Goal: Task Accomplishment & Management: Complete application form

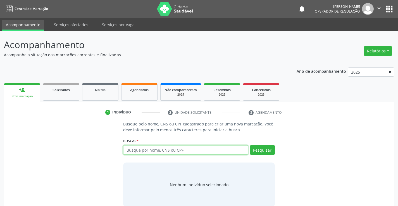
click at [153, 152] on input "text" at bounding box center [185, 149] width 124 height 9
click at [105, 94] on link "Na fila" at bounding box center [100, 91] width 36 height 17
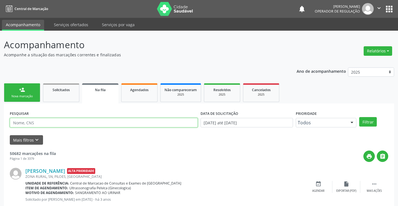
click at [74, 122] on input "text" at bounding box center [104, 122] width 188 height 9
click at [372, 121] on button "Filtrar" at bounding box center [368, 121] width 18 height 9
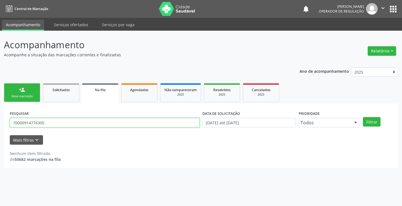
click at [55, 123] on input "70000914776305" at bounding box center [105, 122] width 190 height 9
type input "7"
type input "700009147763005"
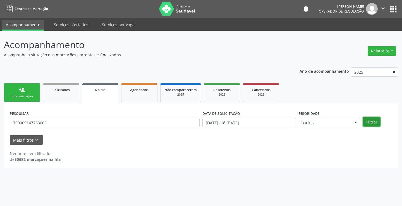
click at [368, 122] on button "Filtrar" at bounding box center [372, 121] width 18 height 9
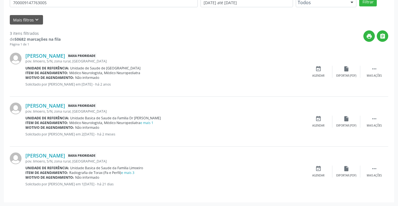
scroll to position [121, 0]
click at [133, 172] on link "e mais 3" at bounding box center [127, 172] width 13 height 5
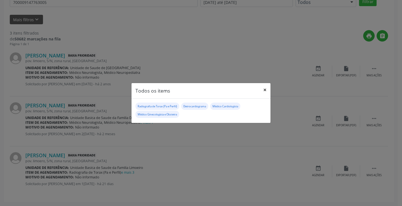
click at [265, 90] on button "×" at bounding box center [264, 90] width 11 height 14
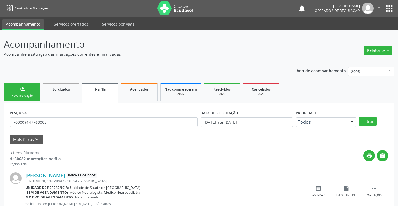
scroll to position [0, 0]
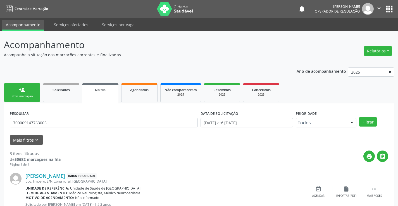
click at [23, 92] on div "person_add" at bounding box center [22, 90] width 6 height 6
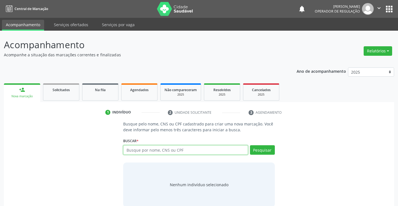
click at [189, 150] on input "text" at bounding box center [185, 149] width 124 height 9
type input "702307111221212"
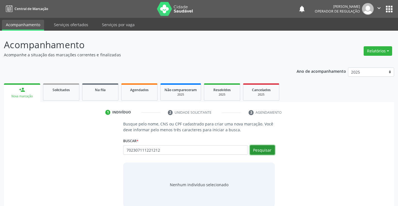
click at [264, 152] on button "Pesquisar" at bounding box center [262, 149] width 25 height 9
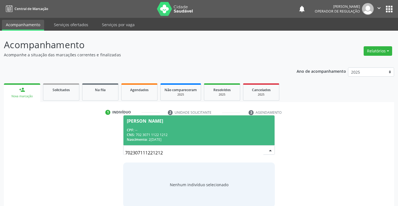
click at [173, 154] on input "702307111221212" at bounding box center [194, 152] width 138 height 11
click at [183, 137] on div "CNS: 702 3071 1122 1212" at bounding box center [199, 135] width 144 height 5
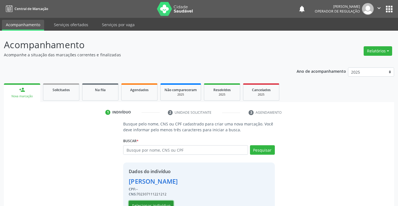
click at [159, 204] on button "Selecionar indivíduo" at bounding box center [151, 205] width 45 height 9
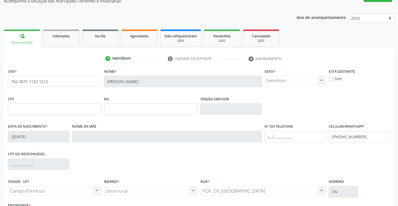
scroll to position [56, 0]
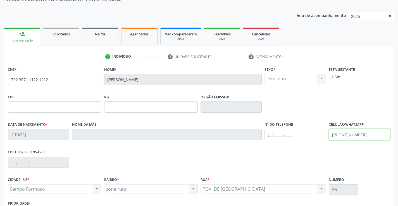
click at [369, 136] on input "[PHONE_NUMBER]" at bounding box center [358, 134] width 61 height 11
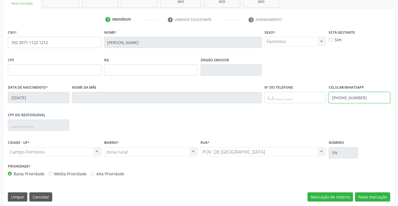
scroll to position [96, 0]
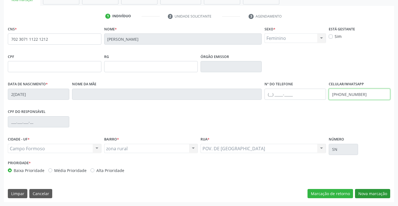
type input "[PHONE_NUMBER]"
click at [366, 194] on button "Nova marcação" at bounding box center [372, 193] width 35 height 9
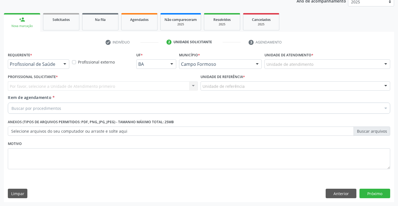
scroll to position [70, 0]
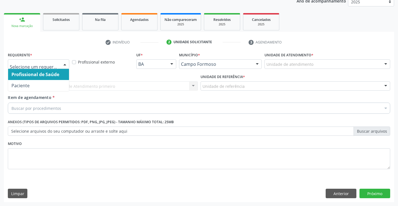
click at [64, 63] on div at bounding box center [65, 64] width 8 height 9
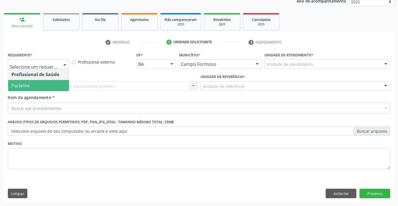
click at [58, 88] on span "Paciente" at bounding box center [38, 85] width 61 height 11
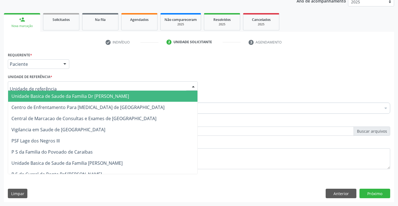
click at [60, 83] on div at bounding box center [103, 85] width 190 height 9
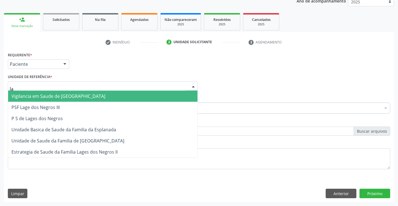
type input "lag"
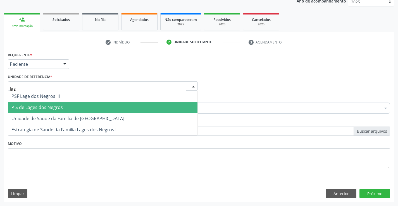
click at [65, 112] on span "P S de Lages dos Negros" at bounding box center [102, 107] width 189 height 11
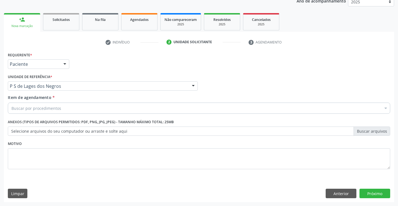
click at [66, 111] on div "Buscar por procedimentos" at bounding box center [199, 108] width 382 height 11
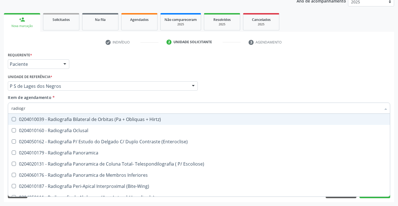
type input "radiogra"
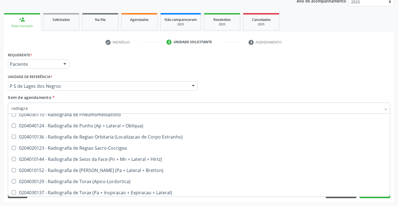
scroll to position [709, 0]
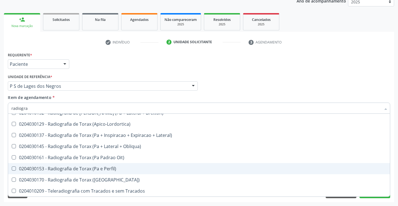
click at [112, 169] on div "0204030153 - Radiografia de Torax (Pa e Perfil)" at bounding box center [198, 169] width 375 height 4
checkbox Perfil\) "true"
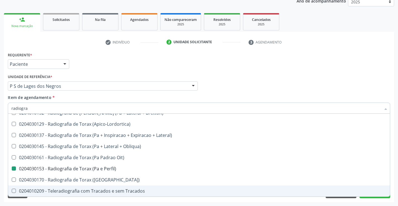
click at [115, 200] on div "Requerente * Paciente Profissional de Saúde Paciente Nenhum resultado encontrad…" at bounding box center [199, 126] width 390 height 151
checkbox Oclusal "true"
checkbox Perfil\) "false"
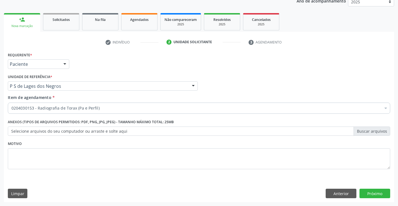
scroll to position [0, 0]
click at [378, 193] on button "Próximo" at bounding box center [374, 193] width 31 height 9
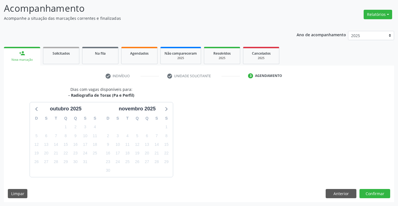
scroll to position [53, 0]
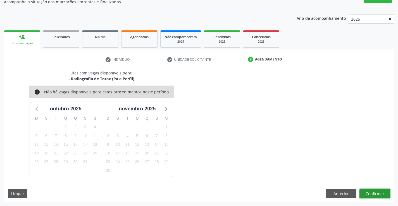
click at [367, 193] on button "Confirmar" at bounding box center [374, 193] width 31 height 9
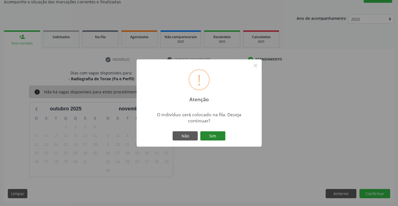
click at [213, 136] on button "Sim" at bounding box center [212, 135] width 25 height 9
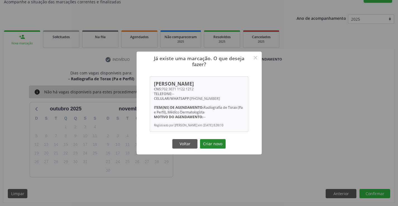
click at [212, 144] on button "Criar novo" at bounding box center [213, 143] width 26 height 9
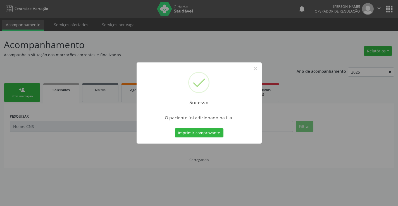
scroll to position [0, 0]
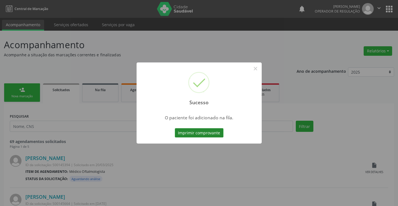
click at [216, 132] on button "Imprimir comprovante" at bounding box center [199, 132] width 49 height 9
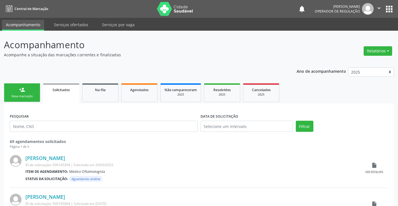
click at [33, 96] on div "Nova marcação" at bounding box center [22, 96] width 28 height 4
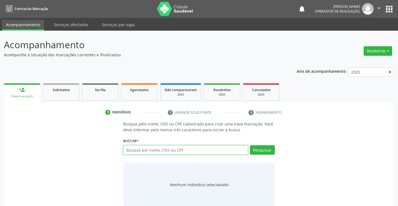
click at [174, 151] on input "text" at bounding box center [185, 149] width 124 height 9
type input "707009808007130"
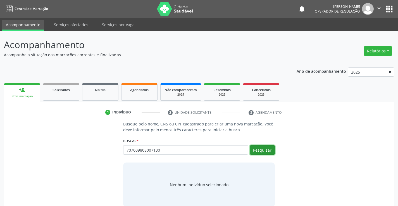
click at [258, 152] on button "Pesquisar" at bounding box center [262, 149] width 25 height 9
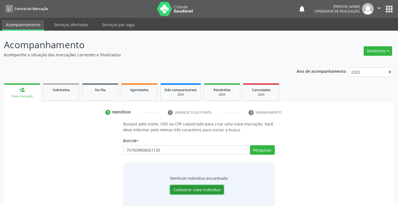
click at [209, 188] on button "Cadastrar novo indivíduo" at bounding box center [197, 189] width 54 height 9
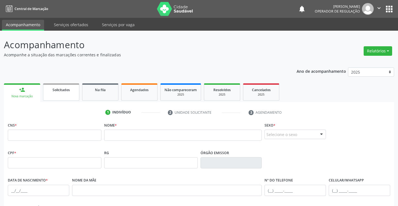
click at [66, 93] on link "Solicitados" at bounding box center [61, 91] width 36 height 17
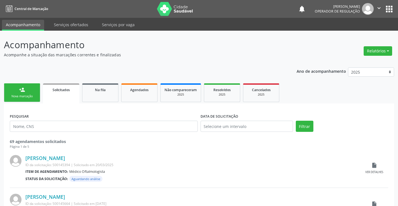
click at [27, 92] on link "person_add Nova marcação" at bounding box center [22, 92] width 36 height 19
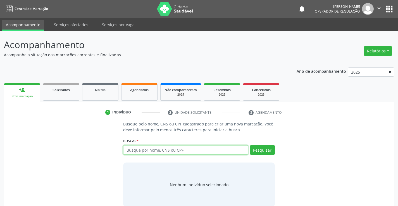
click at [146, 150] on input "text" at bounding box center [185, 149] width 124 height 9
type input "707009808007130"
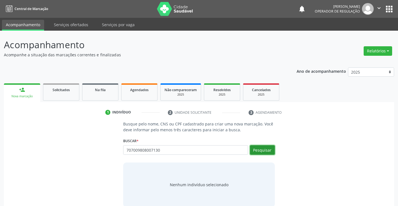
click at [257, 149] on button "Pesquisar" at bounding box center [262, 149] width 25 height 9
type input "707009808007130"
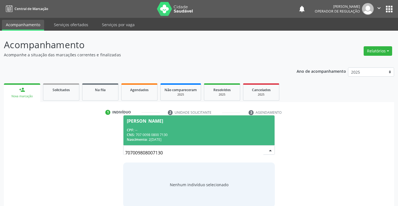
click at [191, 131] on div "CPF: --" at bounding box center [199, 130] width 144 height 5
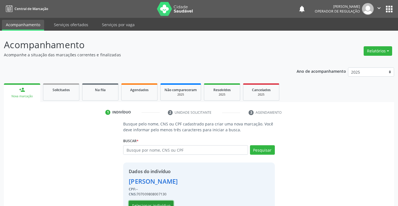
click at [163, 202] on button "Selecionar indivíduo" at bounding box center [151, 205] width 45 height 9
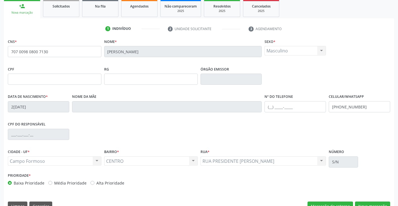
scroll to position [96, 0]
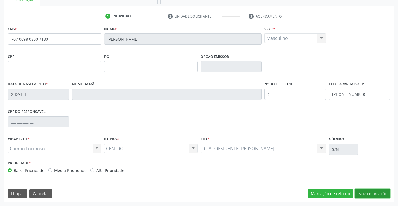
click at [370, 193] on button "Nova marcação" at bounding box center [372, 193] width 35 height 9
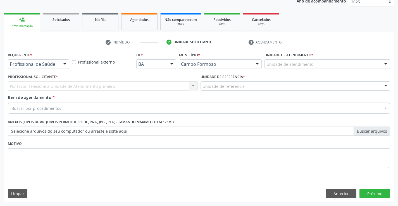
scroll to position [70, 0]
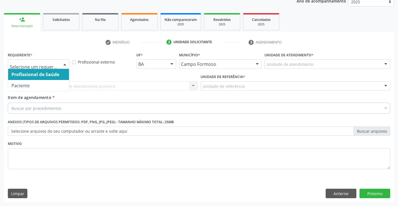
click at [65, 65] on div at bounding box center [65, 64] width 8 height 9
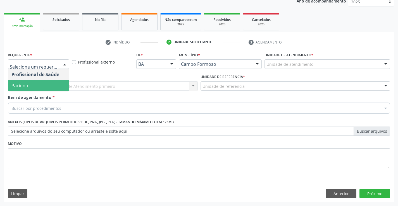
click at [57, 84] on span "Paciente" at bounding box center [38, 85] width 61 height 11
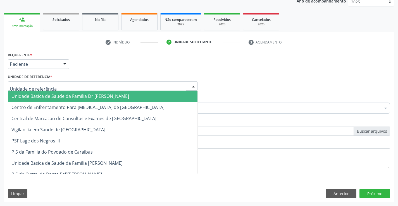
click at [63, 86] on div at bounding box center [103, 85] width 190 height 9
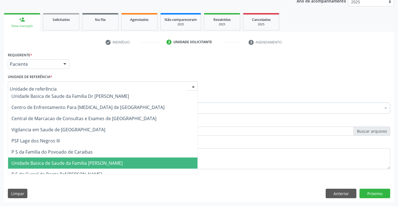
click at [102, 163] on span "Unidade Basica de Saude da Familia [PERSON_NAME]" at bounding box center [66, 163] width 111 height 6
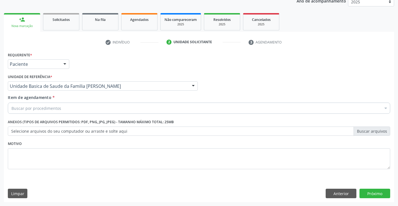
click at [74, 111] on div "Buscar por procedimentos" at bounding box center [199, 108] width 382 height 11
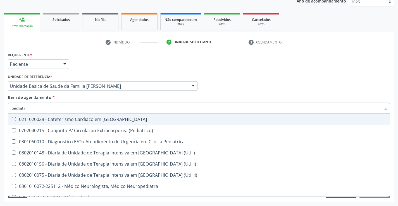
type input "pediatra"
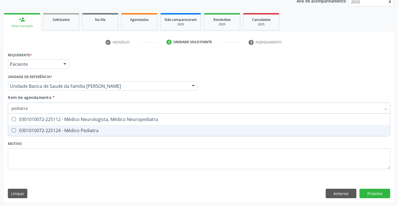
click at [88, 130] on div "0301010072-225124 - Médico Pediatra" at bounding box center [198, 130] width 375 height 4
checkbox Pediatra "true"
click at [95, 153] on div "Requerente * Paciente Profissional de Saúde Paciente Nenhum resultado encontrad…" at bounding box center [199, 114] width 382 height 126
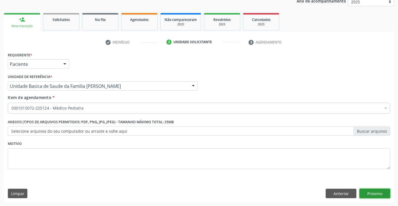
click at [372, 195] on button "Próximo" at bounding box center [374, 193] width 31 height 9
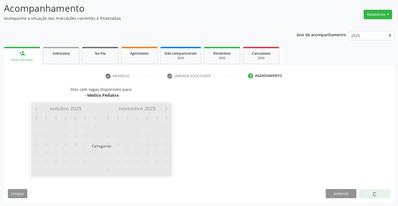
scroll to position [37, 0]
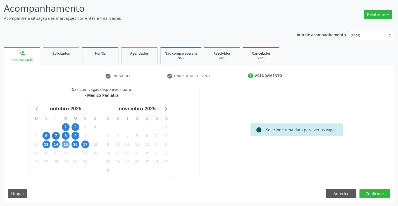
click at [66, 146] on span "15" at bounding box center [66, 145] width 8 height 8
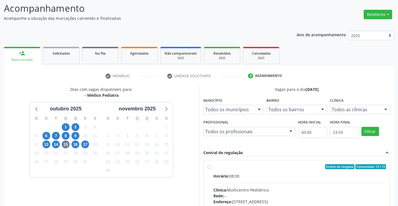
click at [213, 167] on label "Ordem de chegada Consumidos: 13 / 15 Horário: 08:00 Clínica: Multicentro Pediát…" at bounding box center [299, 207] width 173 height 86
click at [207, 167] on input "Ordem de chegada Consumidos: 13 / 15 Horário: 08:00 Clínica: Multicentro Pediát…" at bounding box center [209, 166] width 4 height 5
radio input "true"
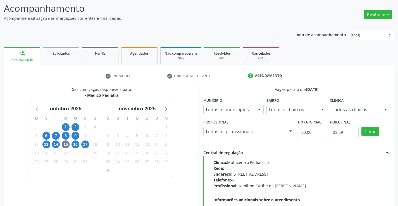
scroll to position [127, 0]
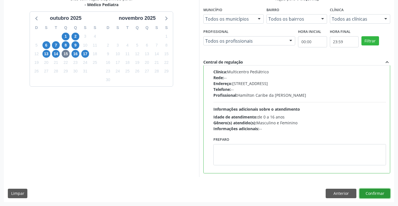
click at [372, 191] on button "Confirmar" at bounding box center [374, 193] width 31 height 9
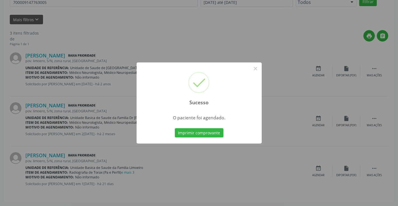
scroll to position [0, 0]
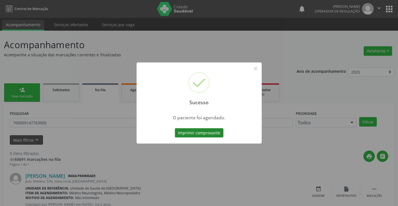
click at [215, 132] on button "Imprimir comprovante" at bounding box center [199, 132] width 49 height 9
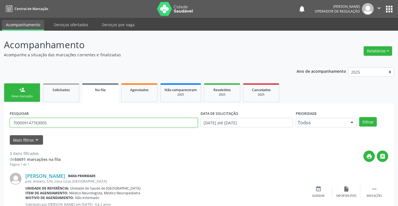
click at [56, 122] on input "700009147763005" at bounding box center [104, 122] width 188 height 9
type input "706908101152534"
click at [367, 121] on button "Filtrar" at bounding box center [368, 121] width 18 height 9
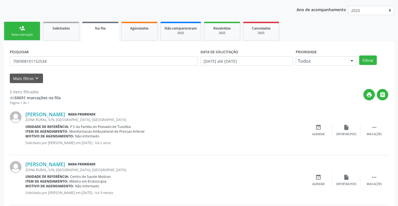
scroll to position [84, 0]
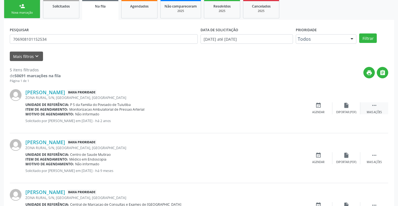
click at [375, 105] on icon "" at bounding box center [374, 105] width 6 height 6
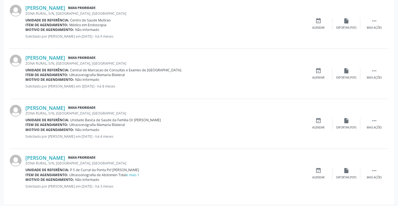
scroll to position [220, 0]
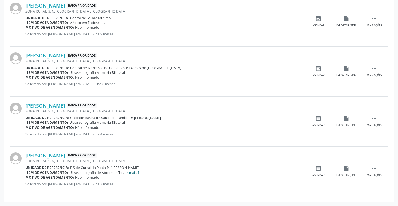
click at [136, 174] on link "e mais 1" at bounding box center [132, 172] width 13 height 5
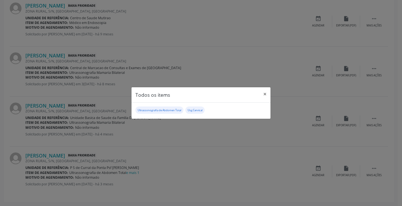
click at [173, 176] on div "Todos os items × Ultrassonografia de Abdomen Total Usg Cervical" at bounding box center [201, 103] width 402 height 206
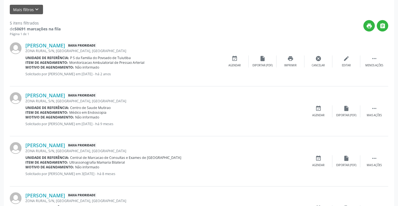
scroll to position [109, 0]
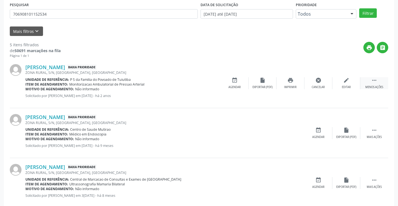
click at [375, 80] on icon "" at bounding box center [374, 80] width 6 height 6
click at [343, 81] on icon "edit" at bounding box center [346, 80] width 6 height 6
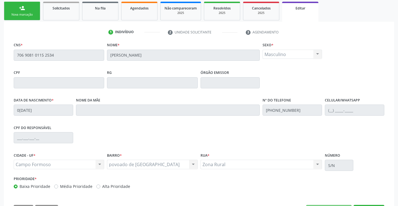
scroll to position [84, 0]
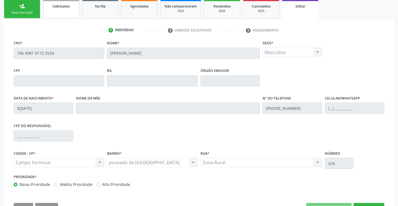
click at [63, 8] on span "Solicitados" at bounding box center [60, 6] width 17 height 5
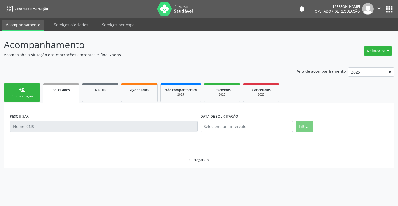
scroll to position [0, 0]
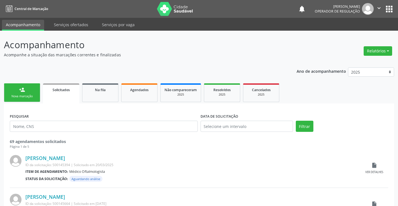
click at [33, 97] on div "Nova marcação" at bounding box center [22, 96] width 28 height 4
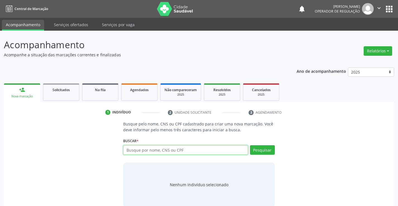
click at [169, 151] on input "text" at bounding box center [185, 149] width 124 height 9
type input "700606446968964"
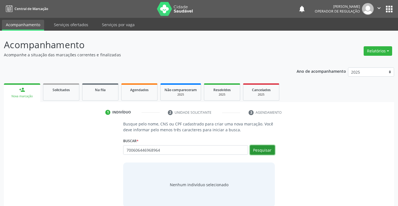
click at [268, 151] on button "Pesquisar" at bounding box center [262, 149] width 25 height 9
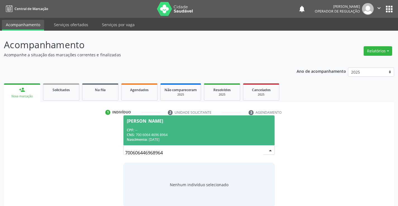
click at [234, 129] on div "CPF: --" at bounding box center [199, 130] width 144 height 5
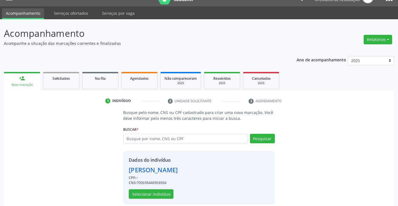
scroll to position [18, 0]
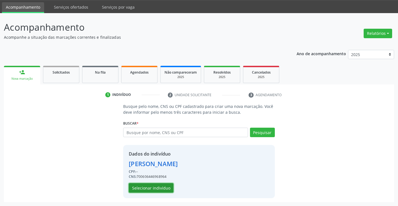
click at [162, 185] on button "Selecionar indivíduo" at bounding box center [151, 187] width 45 height 9
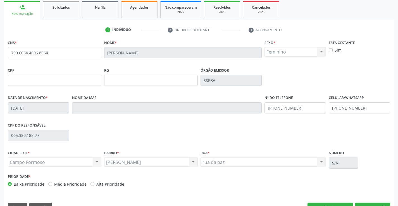
scroll to position [96, 0]
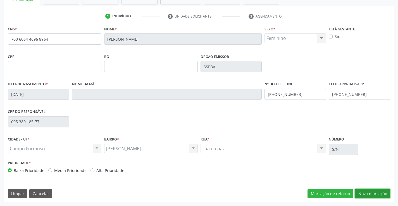
click at [372, 194] on button "Nova marcação" at bounding box center [372, 193] width 35 height 9
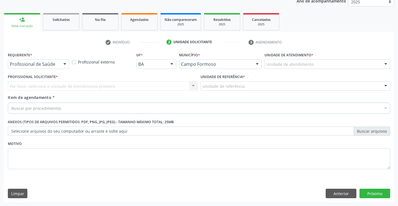
scroll to position [70, 0]
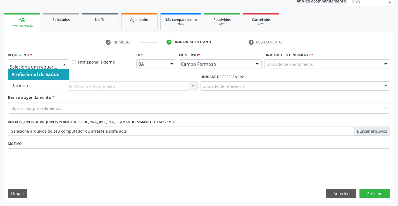
click at [63, 63] on div at bounding box center [65, 64] width 8 height 9
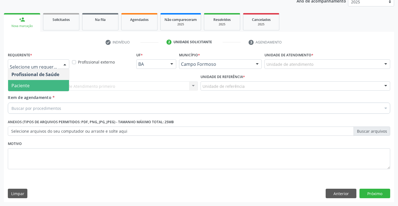
click at [48, 86] on span "Paciente" at bounding box center [38, 85] width 61 height 11
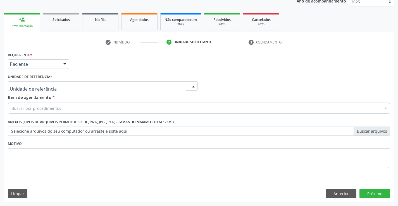
click at [66, 88] on div at bounding box center [103, 85] width 190 height 9
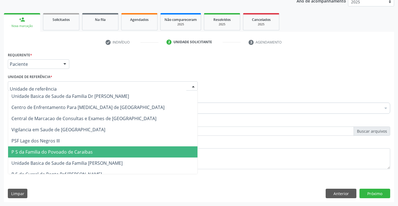
click at [81, 149] on span "P S da Familia do Povoado de Caraibas" at bounding box center [51, 152] width 81 height 6
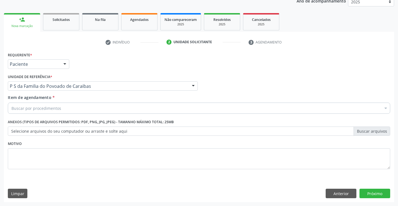
click at [71, 110] on div "Buscar por procedimentos" at bounding box center [199, 108] width 382 height 11
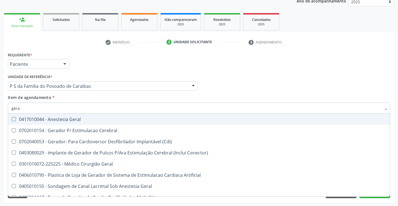
type input "geral"
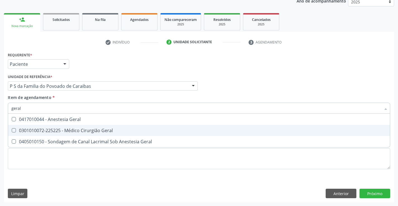
click at [90, 130] on div "0301010072-225225 - Médico Cirurgião Geral" at bounding box center [198, 130] width 375 height 4
checkbox Geral "true"
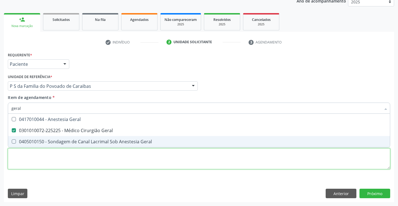
click at [105, 163] on div "Requerente * Paciente Profissional de Saúde Paciente Nenhum resultado encontrad…" at bounding box center [199, 114] width 382 height 126
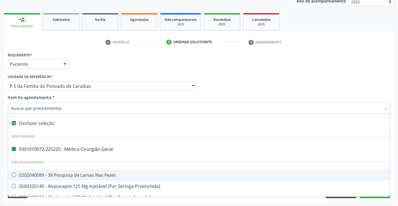
type input "t"
checkbox Geral "false"
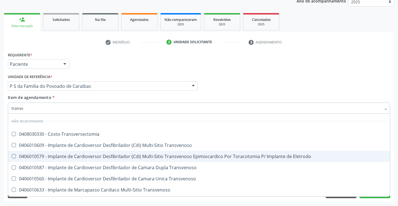
type input "transva"
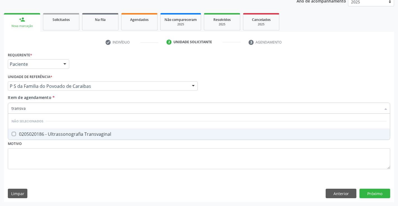
click at [102, 135] on div "0205020186 - Ultrassonografia Transvaginal" at bounding box center [198, 134] width 375 height 4
checkbox Transvaginal "true"
click at [103, 157] on div "Requerente * Paciente Profissional de Saúde Paciente Nenhum resultado encontrad…" at bounding box center [199, 114] width 382 height 126
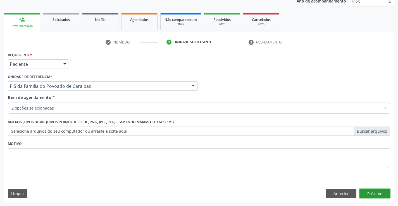
click at [368, 193] on button "Próximo" at bounding box center [374, 193] width 31 height 9
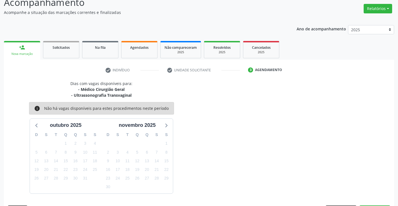
scroll to position [59, 0]
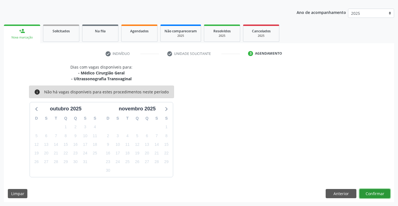
click at [368, 193] on button "Confirmar" at bounding box center [374, 193] width 31 height 9
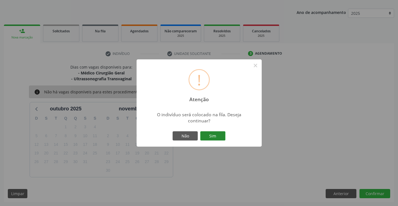
click at [221, 135] on button "Sim" at bounding box center [212, 135] width 25 height 9
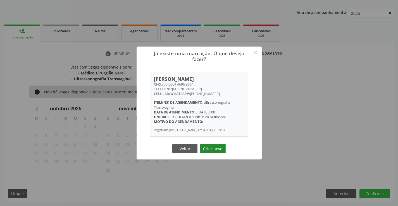
click at [215, 148] on button "Criar novo" at bounding box center [213, 148] width 26 height 9
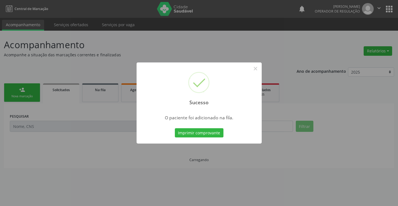
scroll to position [0, 0]
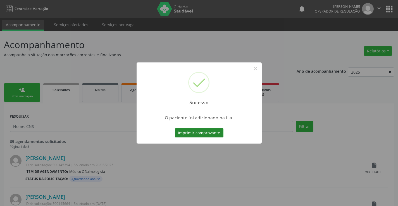
click at [208, 132] on button "Imprimir comprovante" at bounding box center [199, 132] width 49 height 9
